Goal: Navigation & Orientation: Find specific page/section

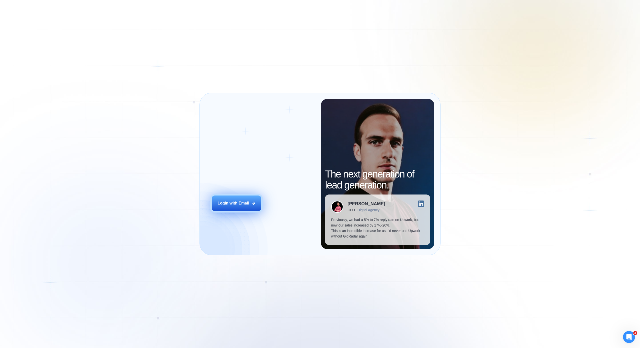
drag, startPoint x: 247, startPoint y: 183, endPoint x: 243, endPoint y: 192, distance: 10.2
click at [247, 183] on div "Login ‍ Welcome to GigRadar. AI Business Manager for Agencies Login with Email" at bounding box center [263, 174] width 115 height 150
click at [243, 201] on div "Login with Email" at bounding box center [234, 204] width 32 height 6
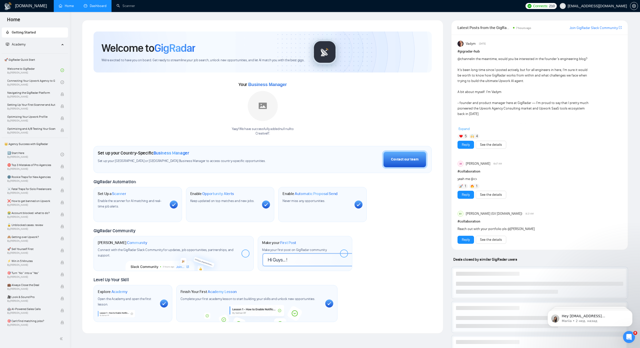
click at [92, 8] on link "Dashboard" at bounding box center [95, 6] width 23 height 4
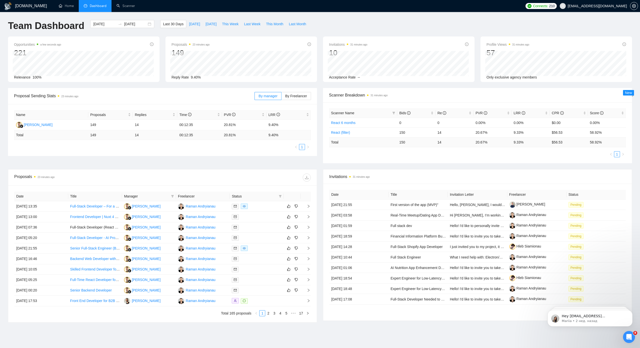
click at [109, 17] on div "GigRadar.io Home Dashboard Scanner Connects: 210 dzmitry.niachuivitser@creative…" at bounding box center [320, 183] width 640 height 367
click at [68, 5] on link "Home" at bounding box center [66, 6] width 15 height 4
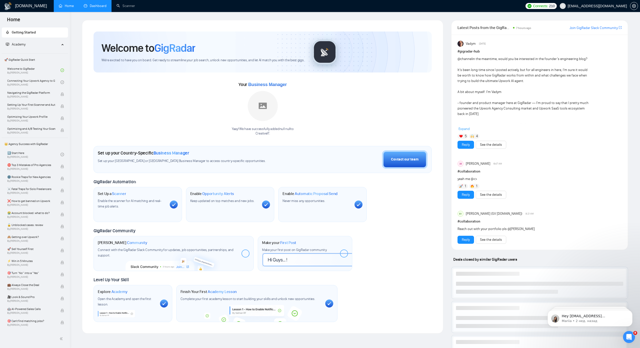
click at [96, 6] on link "Dashboard" at bounding box center [95, 6] width 23 height 4
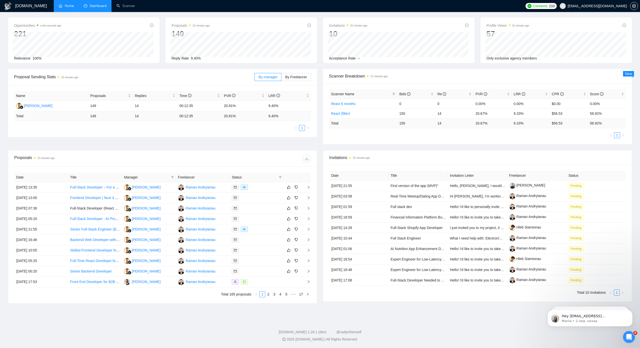
scroll to position [25, 0]
click at [320, 118] on div "Scanner Breakdown 31 minutes ago Scanner Name Bids Re PVR LRR CPR Score React 6…" at bounding box center [477, 106] width 315 height 75
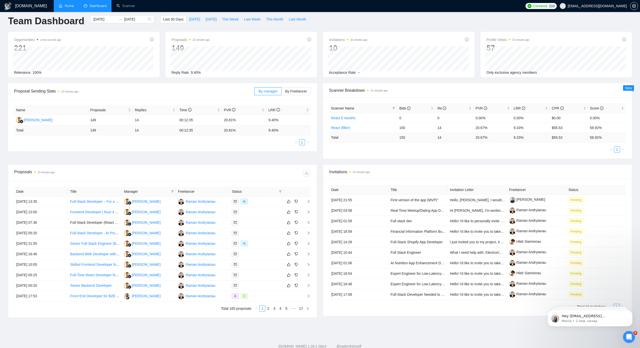
scroll to position [0, 0]
